Goal: Find specific page/section: Find specific page/section

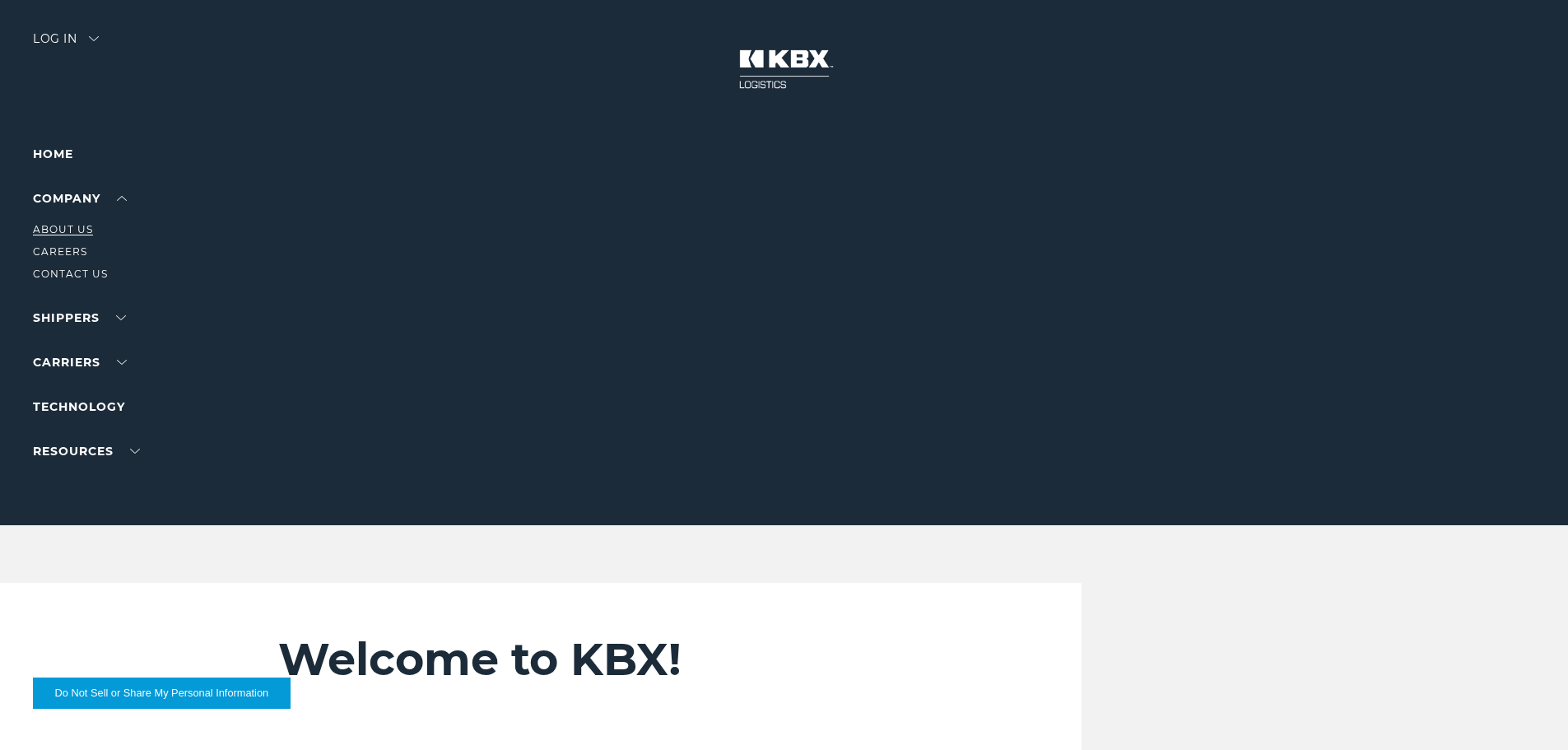
click at [73, 231] on link "About Us" at bounding box center [63, 230] width 60 height 12
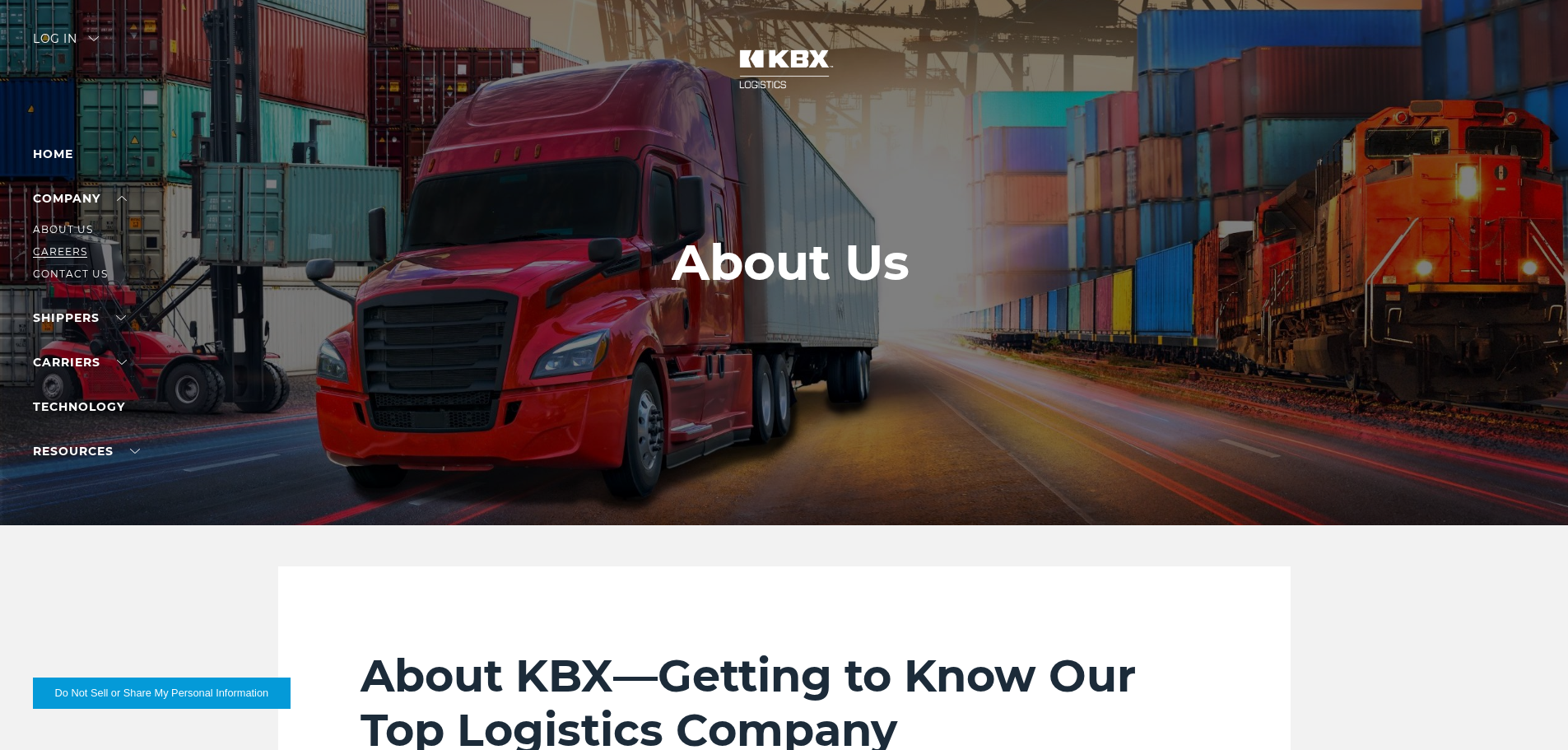
click at [71, 246] on link "Careers" at bounding box center [60, 252] width 55 height 12
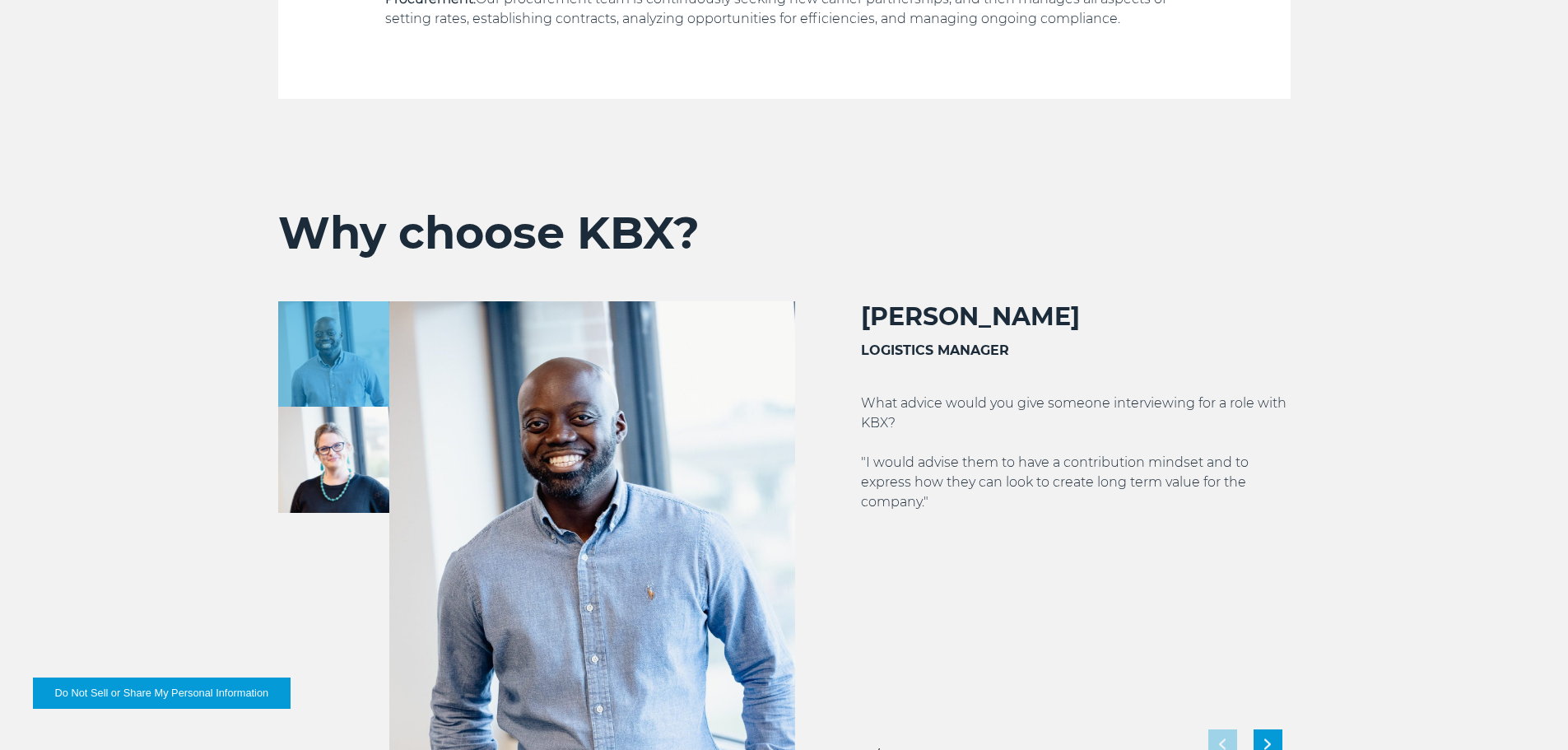
scroll to position [2965, 0]
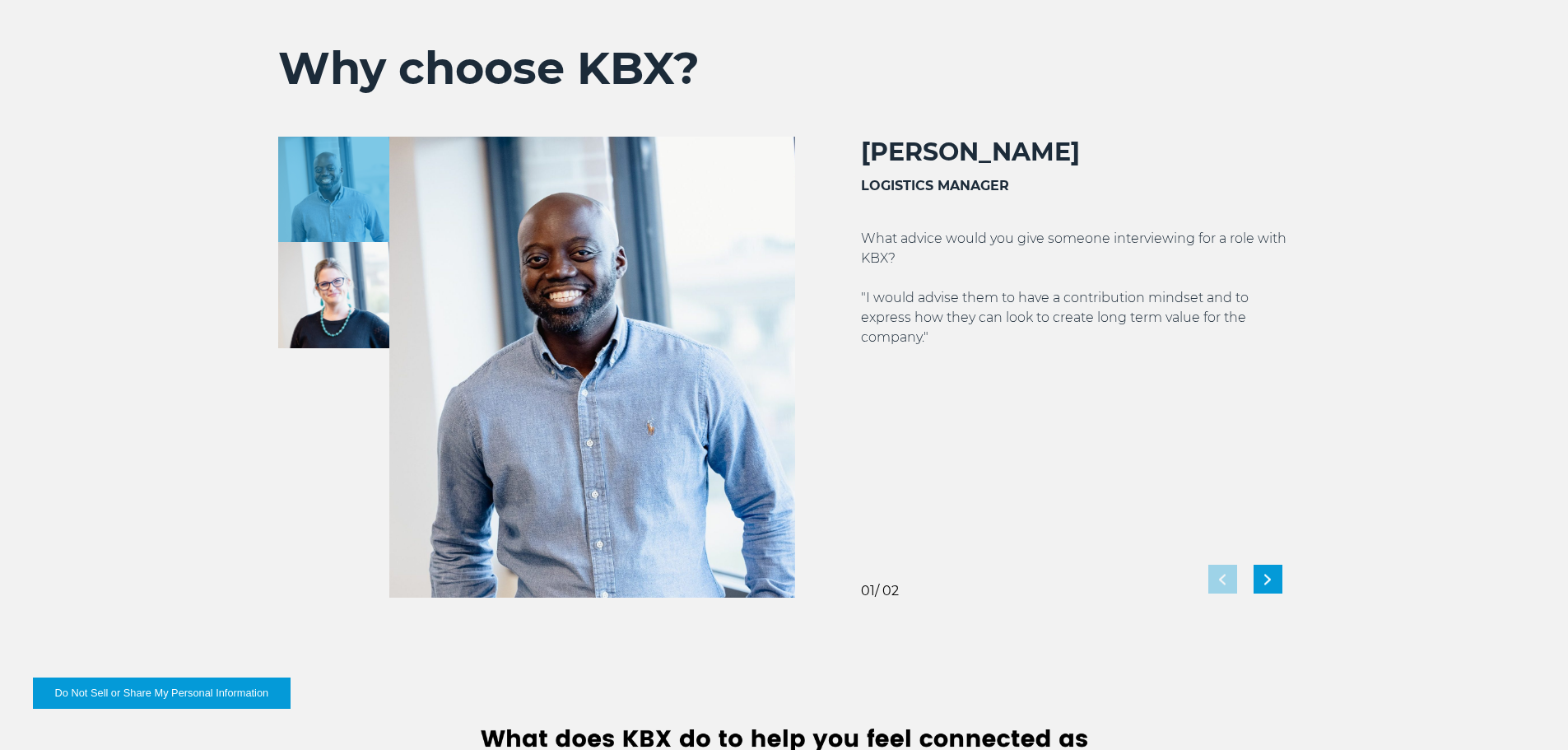
click at [370, 305] on img at bounding box center [334, 295] width 111 height 106
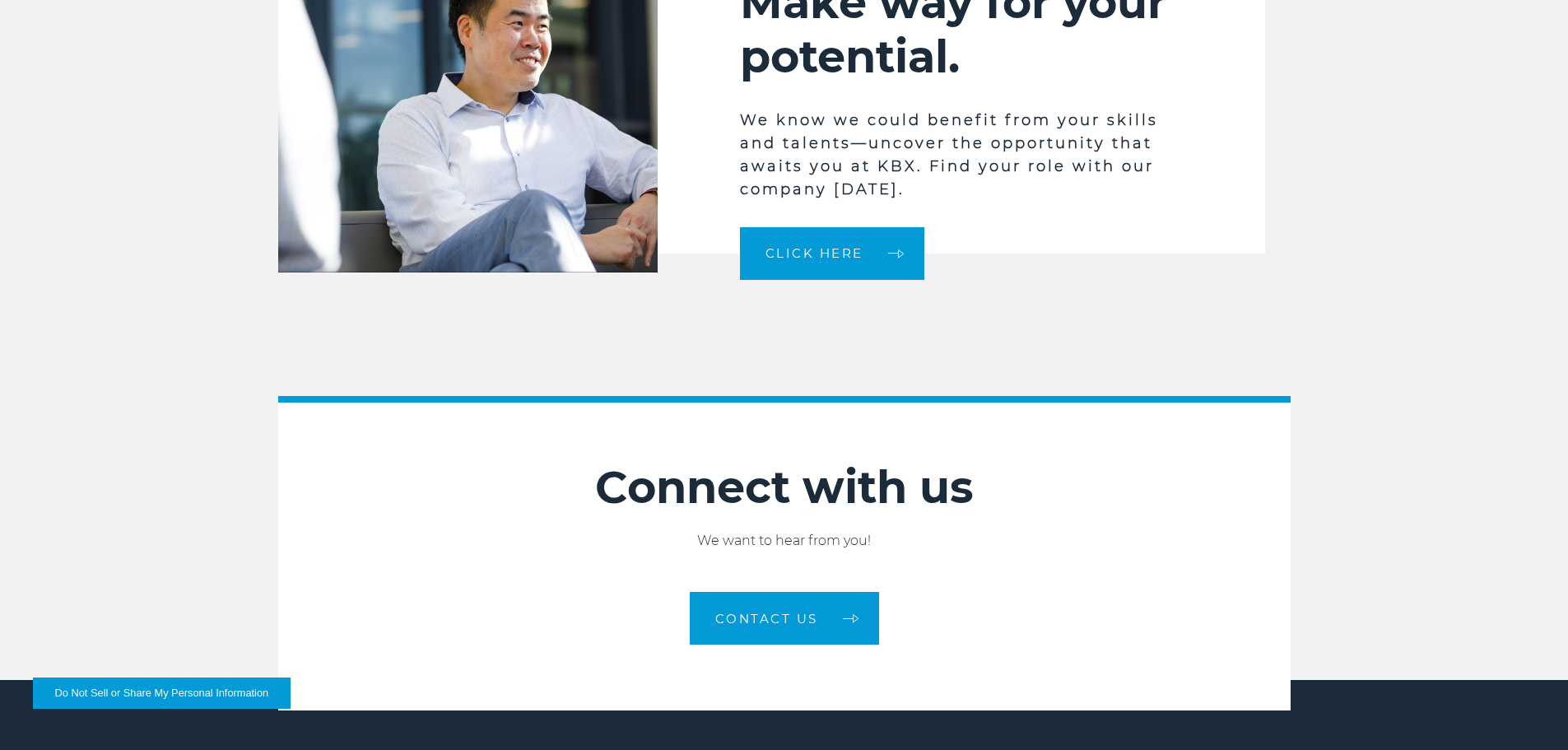
scroll to position [4117, 0]
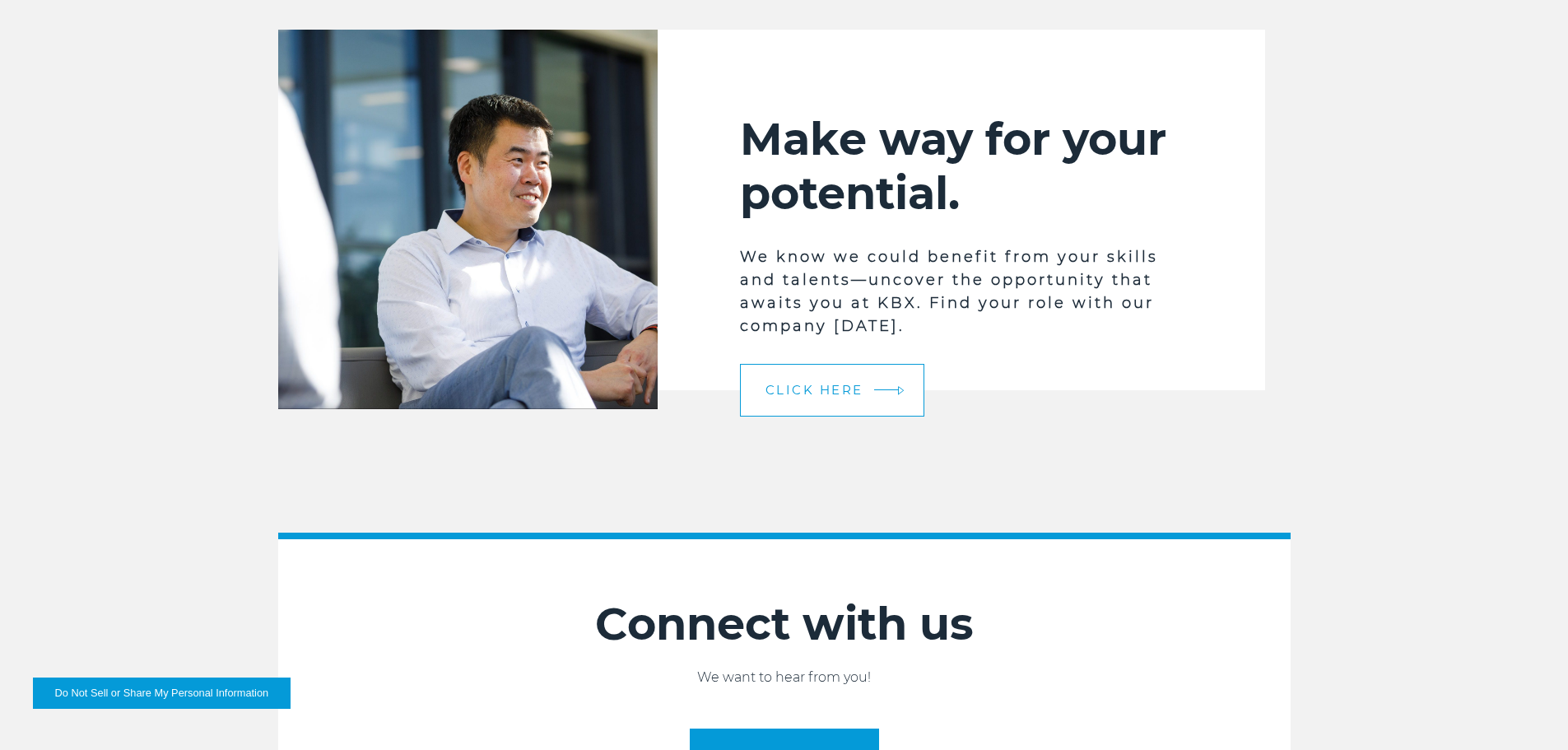
click at [783, 389] on span "Click here" at bounding box center [814, 390] width 98 height 12
